Goal: Task Accomplishment & Management: Manage account settings

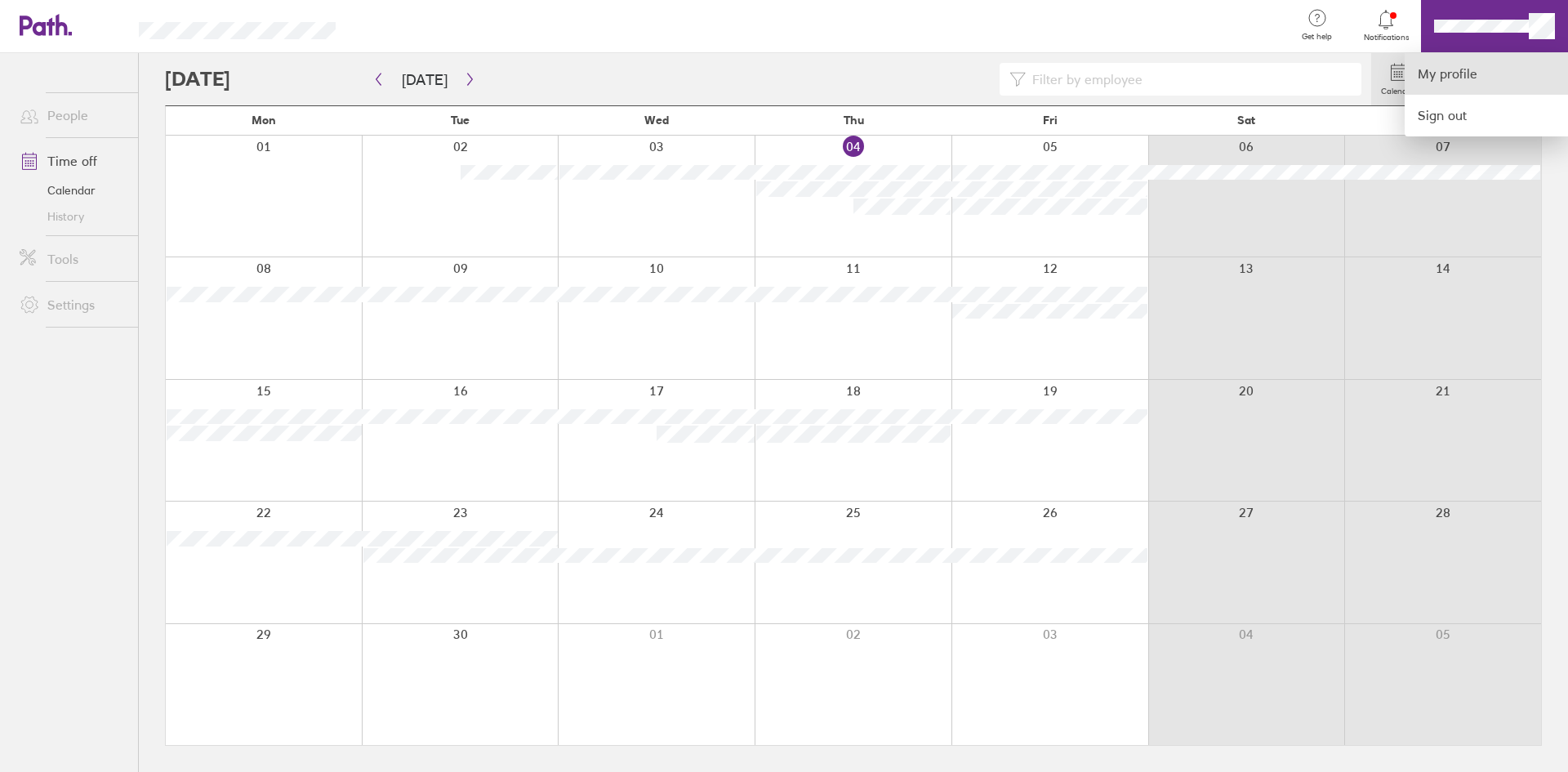
click at [1454, 77] on link "My profile" at bounding box center [1487, 74] width 164 height 41
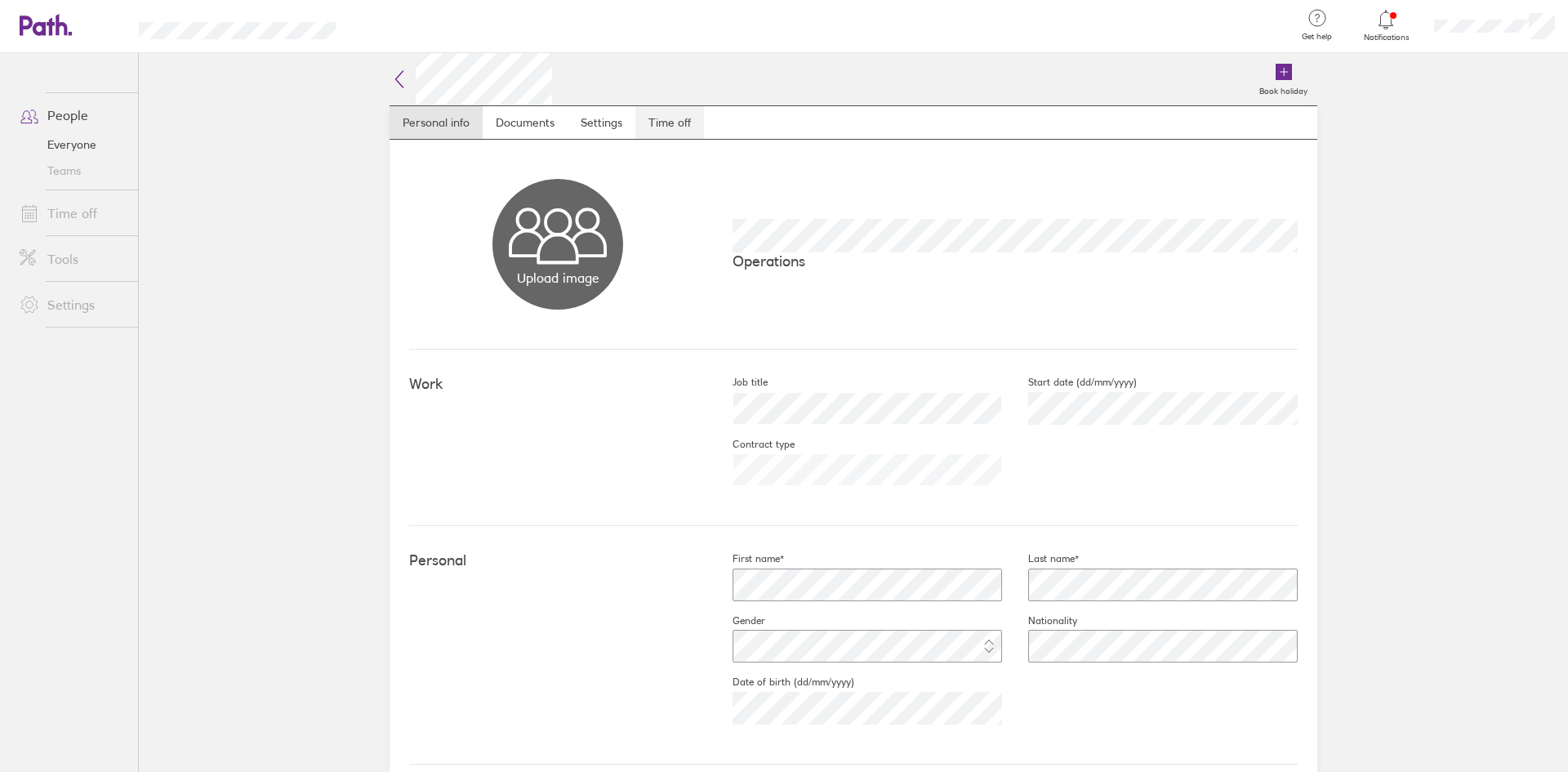
click at [663, 127] on link "Time off" at bounding box center [669, 123] width 69 height 33
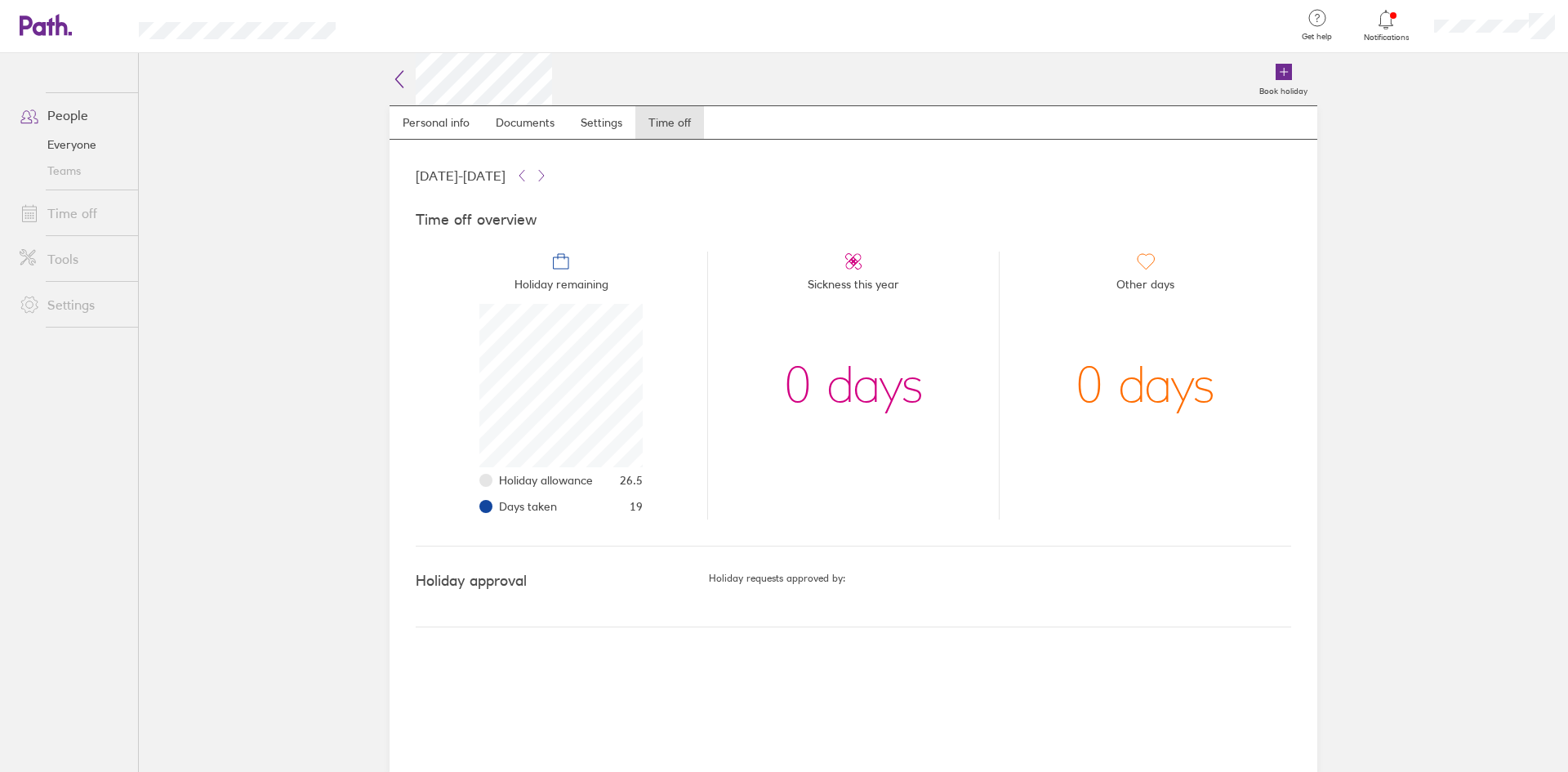
scroll to position [164, 164]
click at [393, 86] on icon at bounding box center [399, 79] width 19 height 19
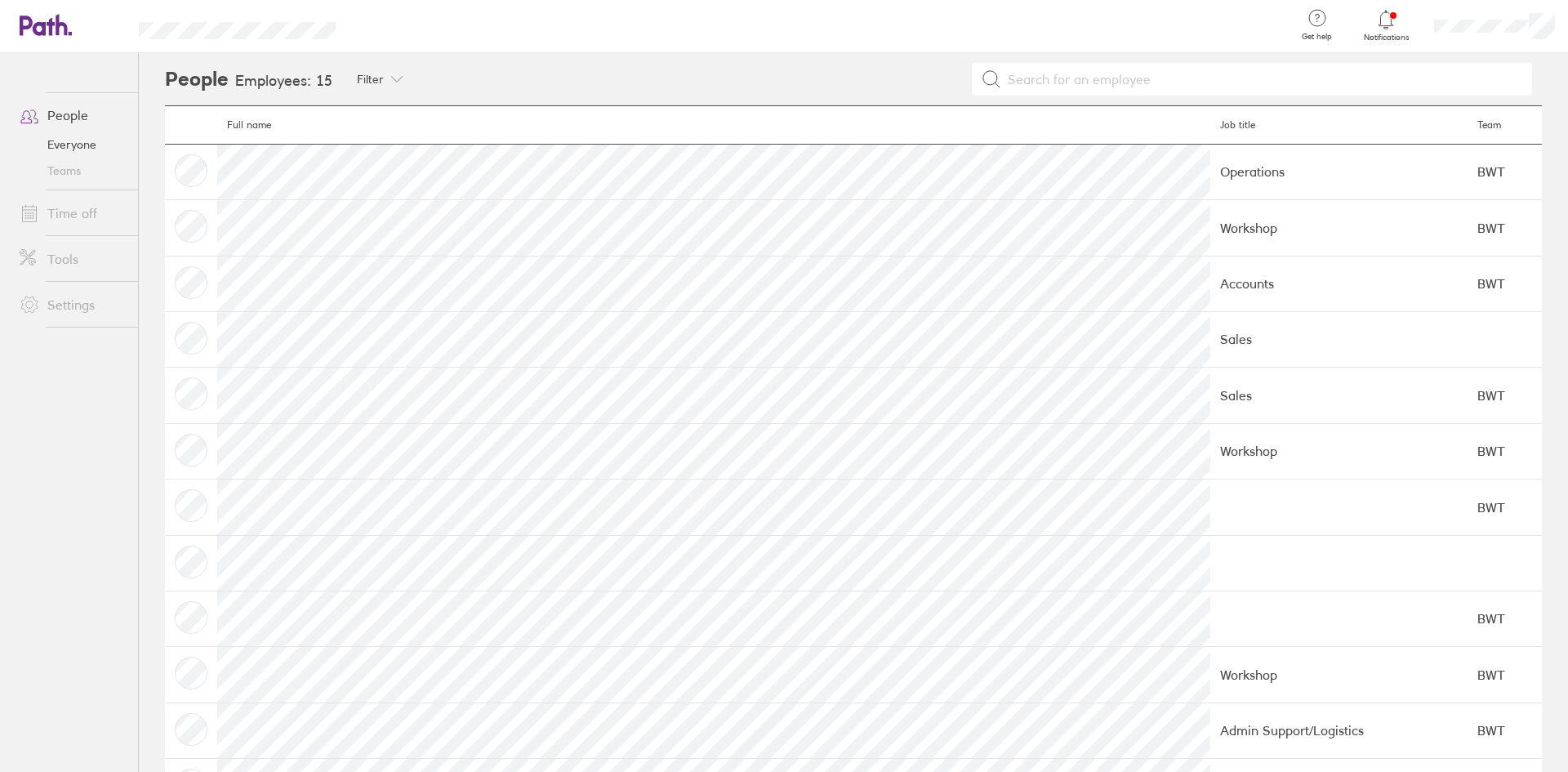
click at [1497, 31] on div at bounding box center [1494, 26] width 147 height 52
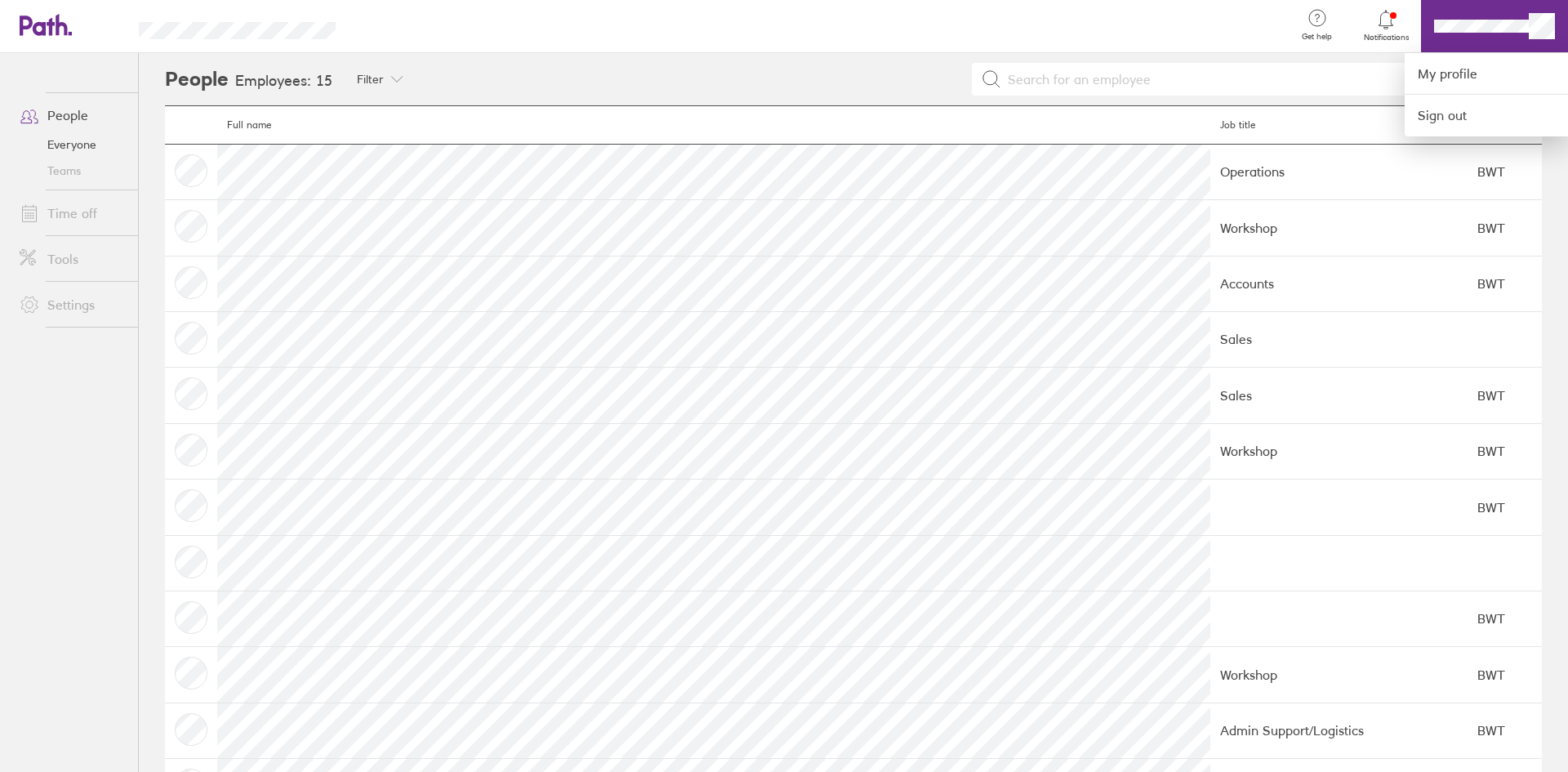
click at [62, 149] on div at bounding box center [784, 386] width 1568 height 772
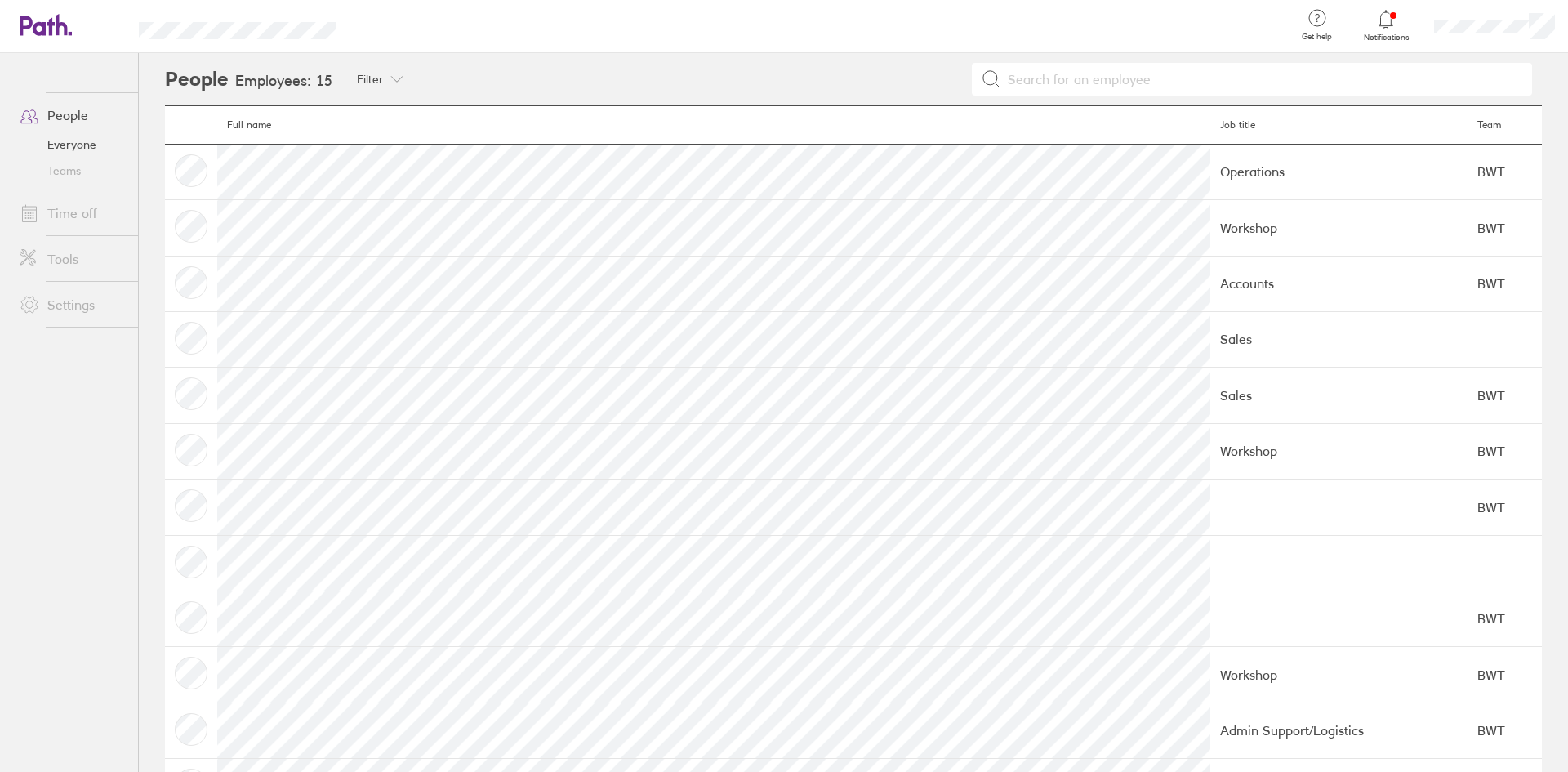
click at [67, 143] on link "Everyone" at bounding box center [72, 144] width 131 height 26
click at [42, 214] on span at bounding box center [27, 212] width 40 height 19
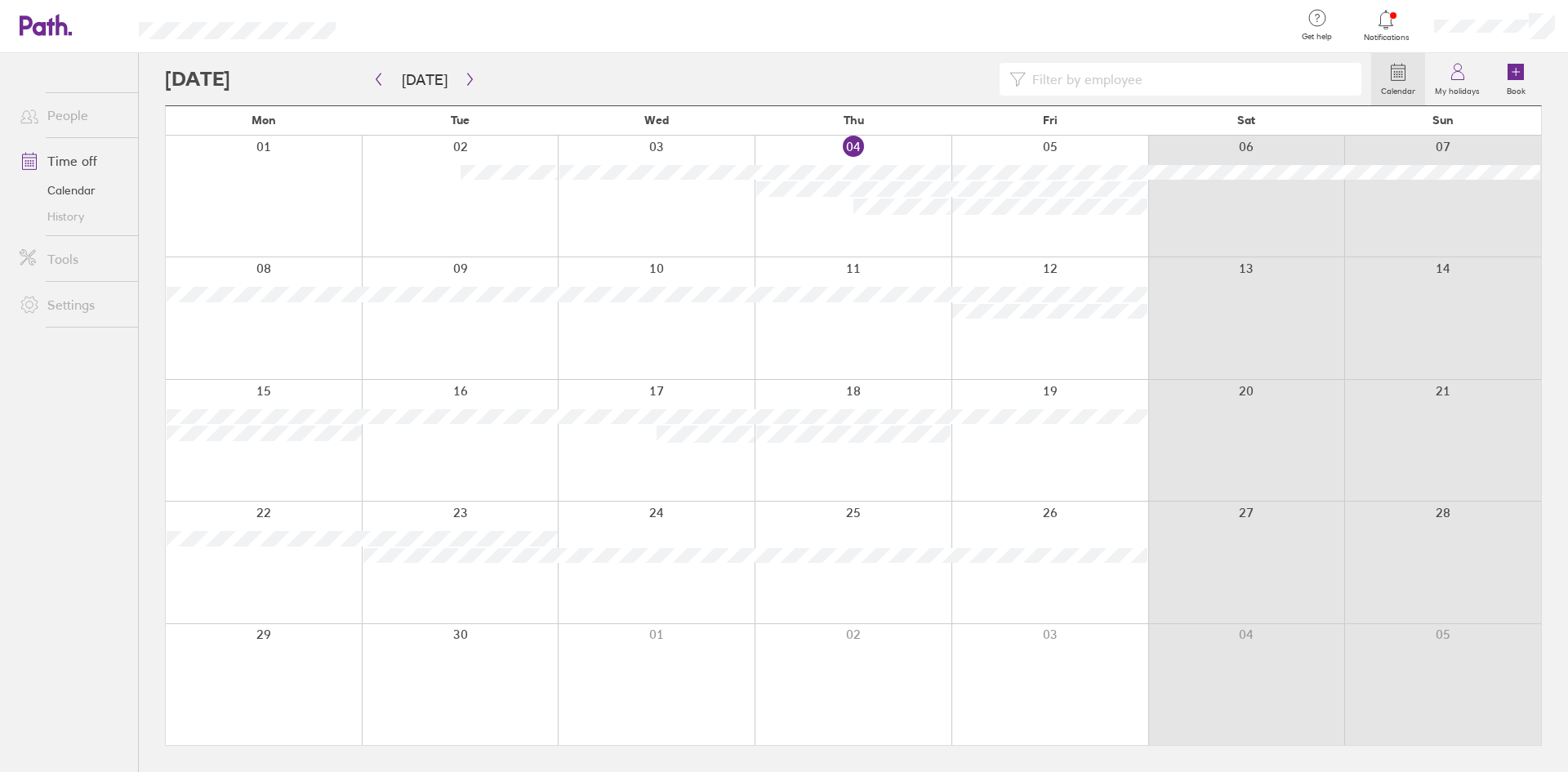
click at [283, 85] on div at bounding box center [768, 79] width 1207 height 33
click at [472, 90] on button "button" at bounding box center [470, 79] width 20 height 27
click at [462, 91] on button "button" at bounding box center [470, 79] width 20 height 27
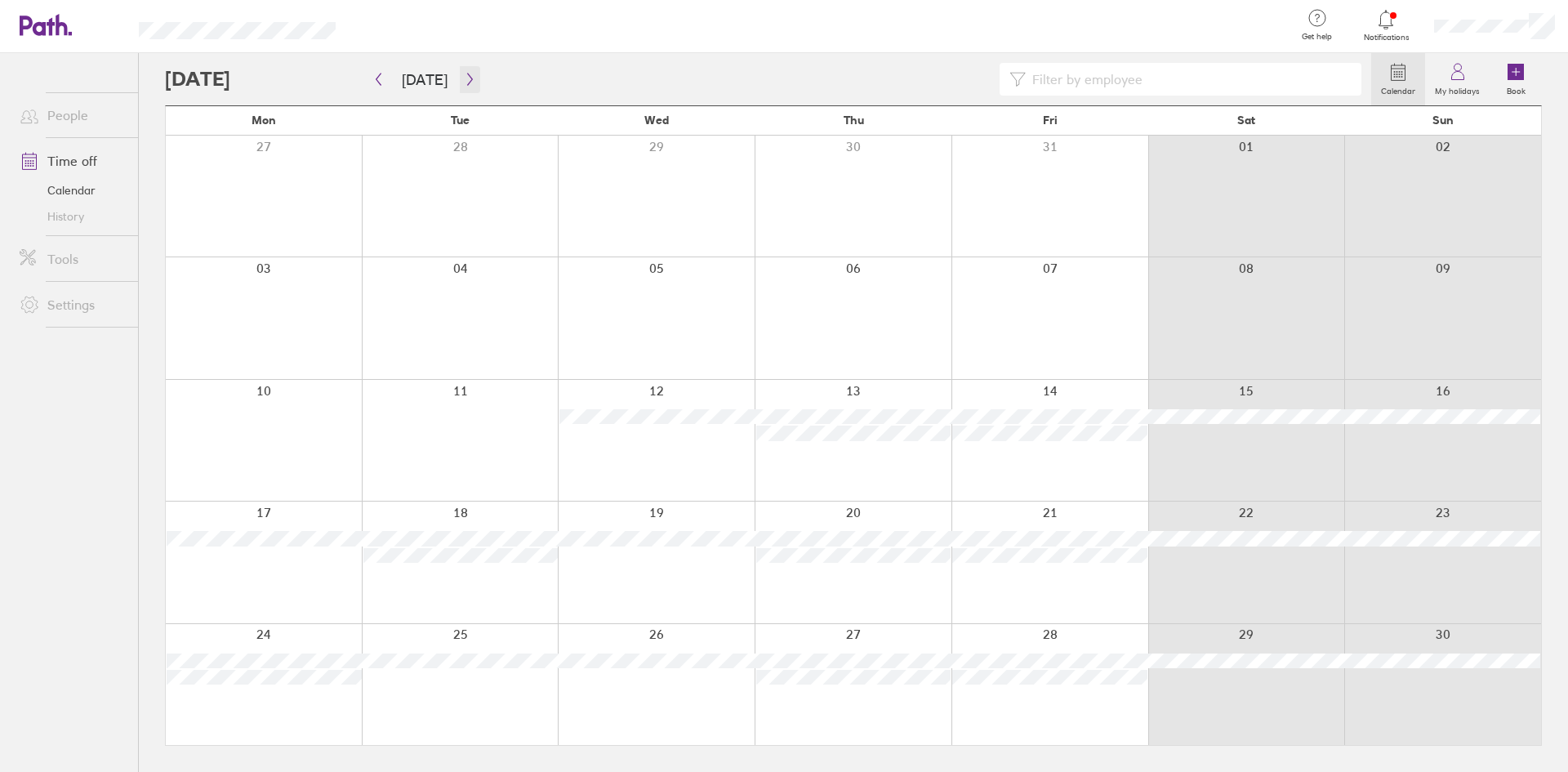
click at [475, 92] on div "Calendar My holidays Book [DATE] [DATE] Mon Tue Wed Thu Fri Sat Sun 27 28 29 30…" at bounding box center [853, 413] width 1429 height 719
click at [469, 85] on button "button" at bounding box center [470, 79] width 20 height 27
